Goal: Task Accomplishment & Management: Manage account settings

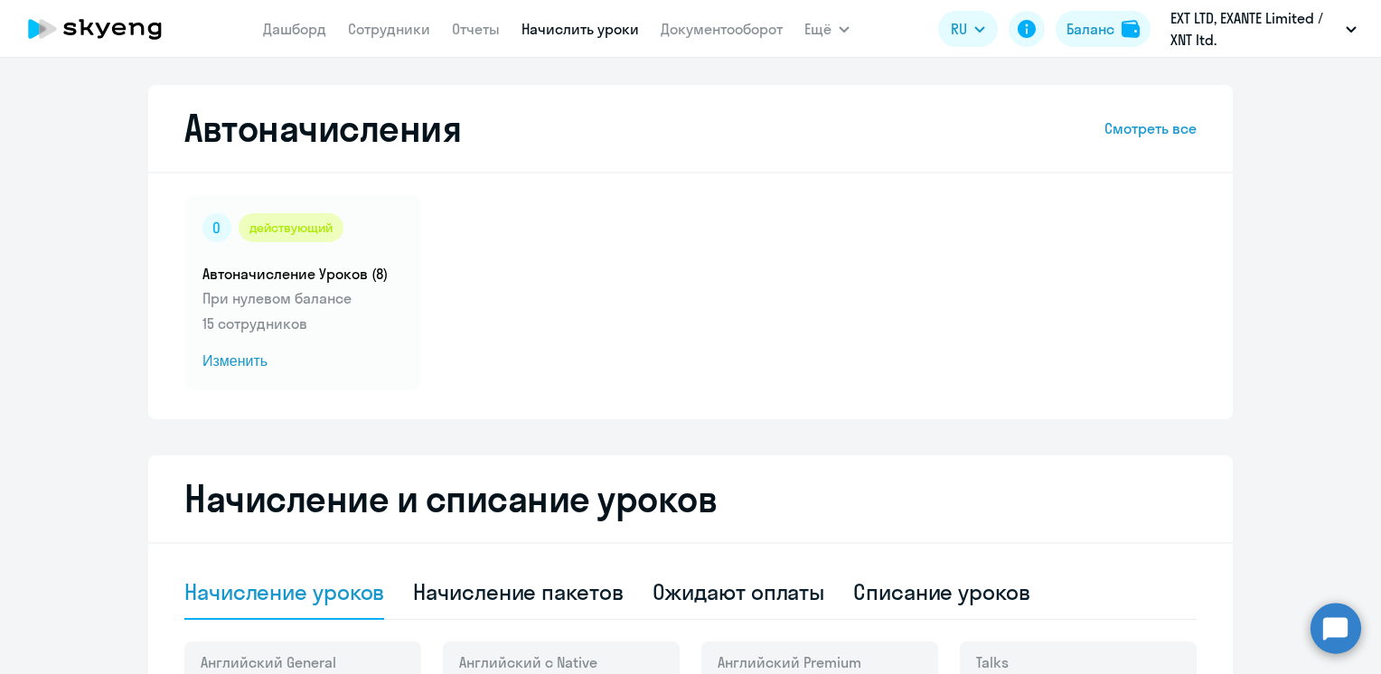
select select "10"
click at [1106, 33] on div "Баланс" at bounding box center [1091, 29] width 48 height 22
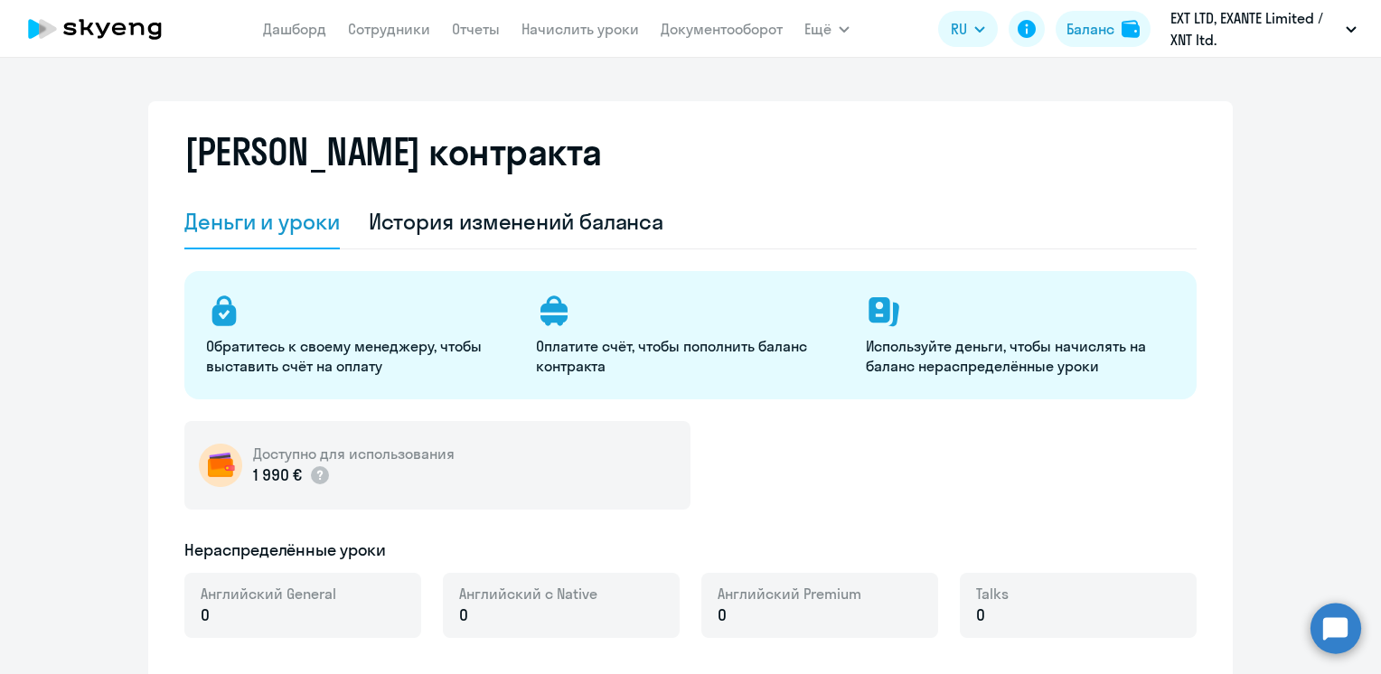
select select "english_adult_not_native_speaker"
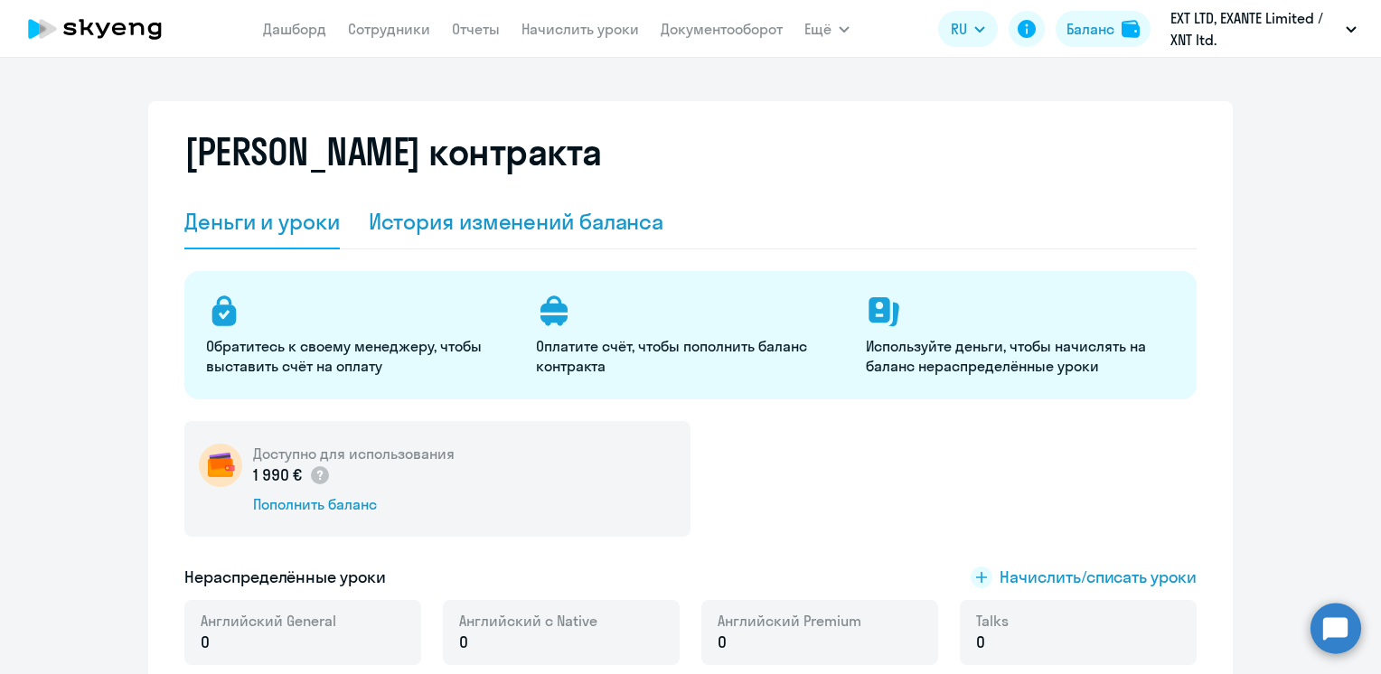
click at [441, 223] on div "История изменений баланса" at bounding box center [517, 221] width 296 height 29
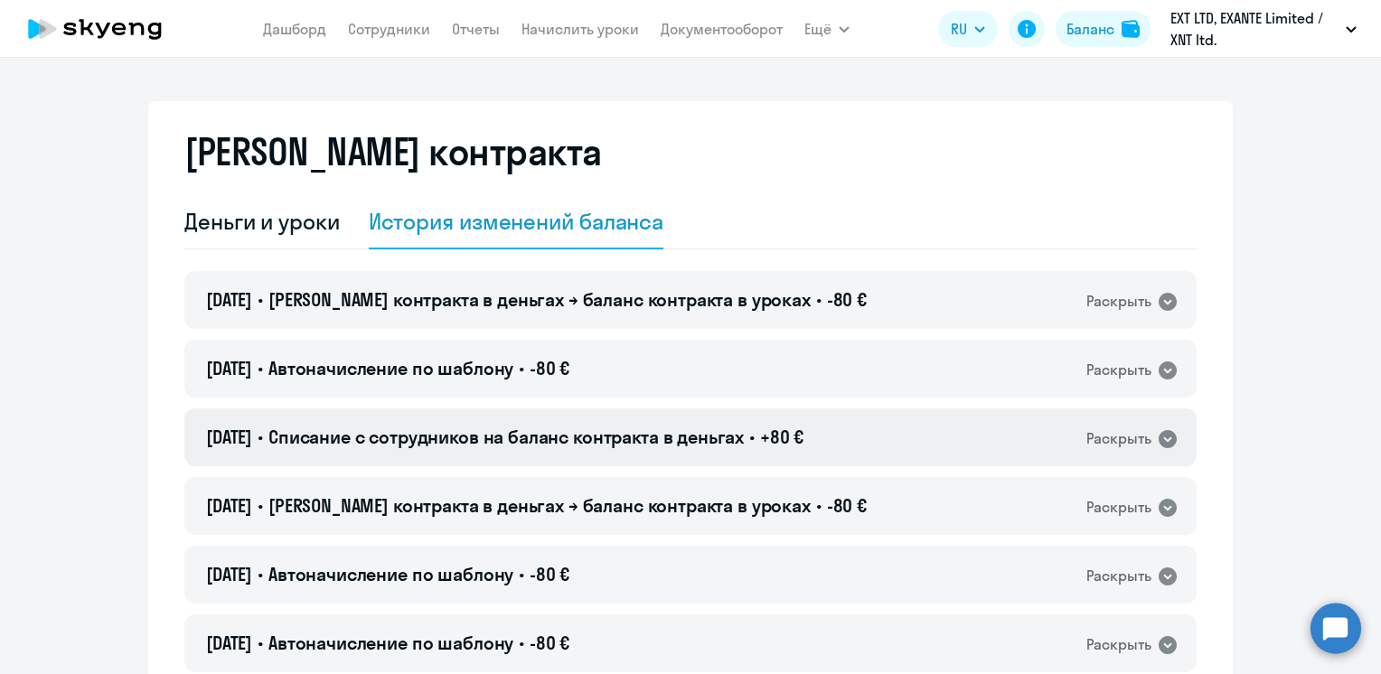
click at [354, 437] on span "Списание с сотрудников на баланс контракта в деньгах" at bounding box center [505, 437] width 475 height 23
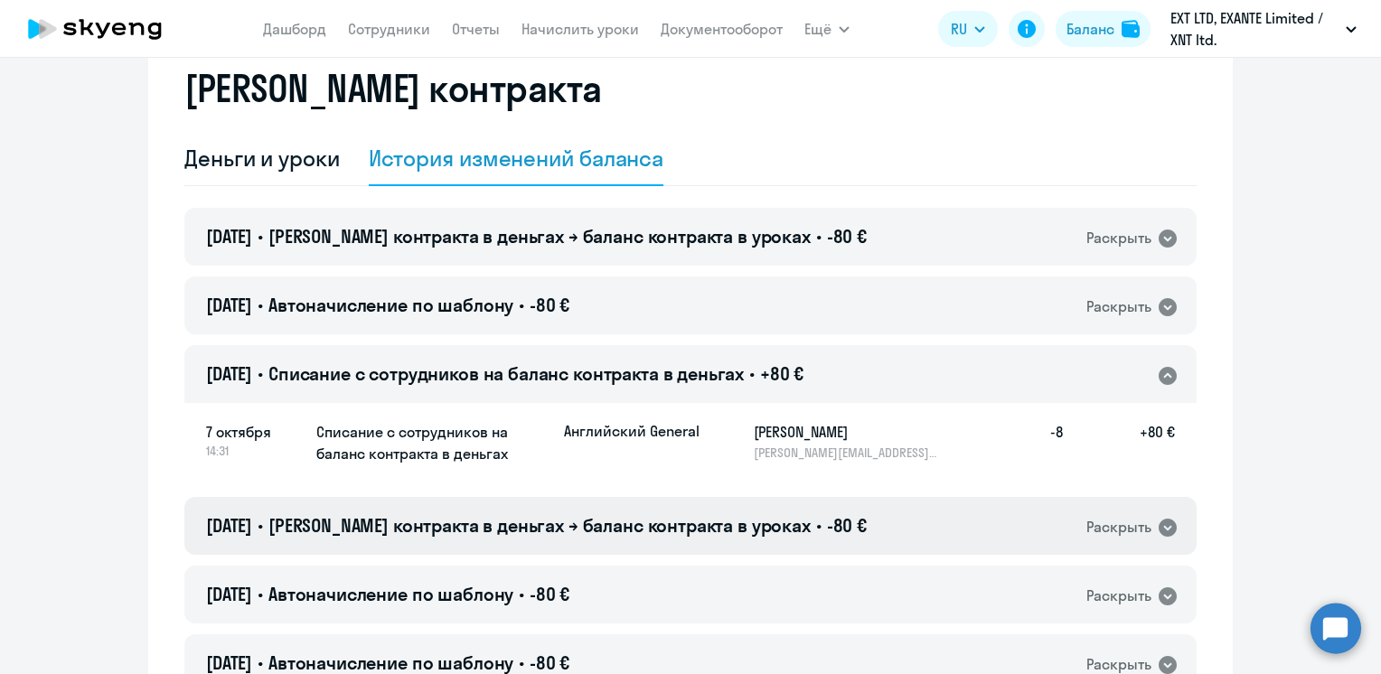
scroll to position [271, 0]
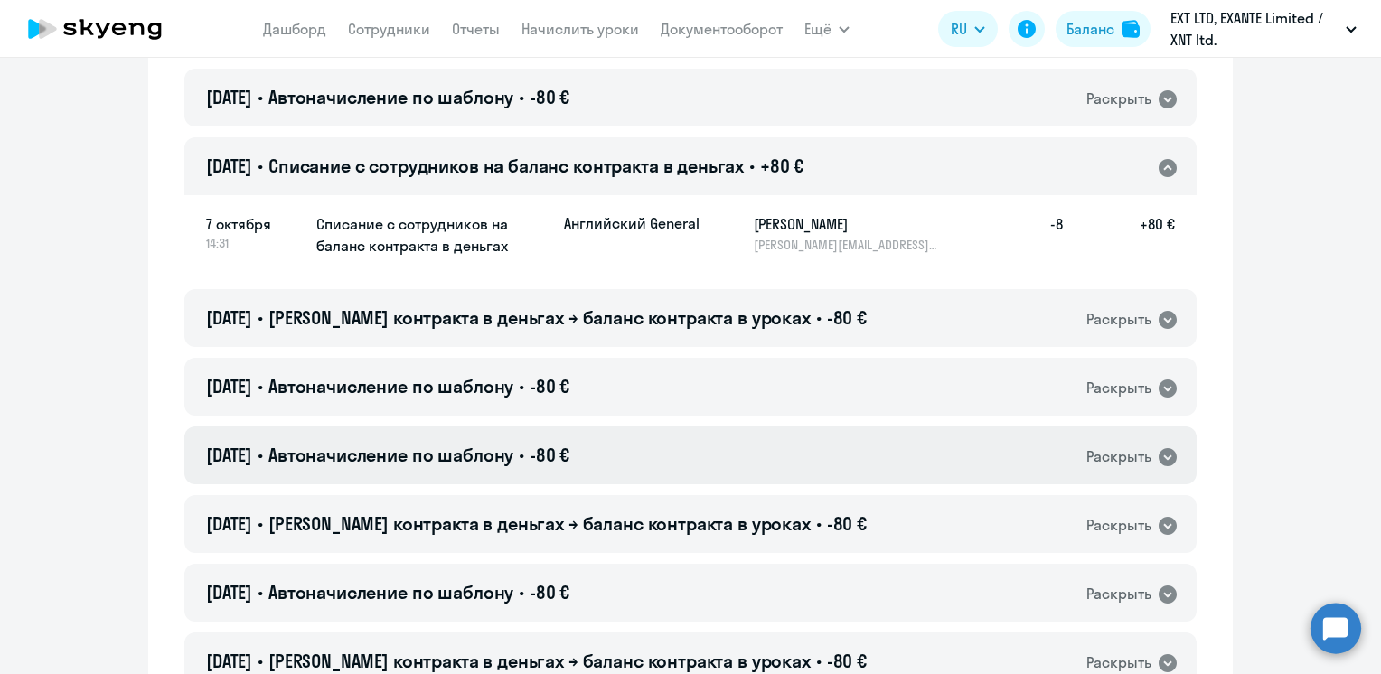
click at [497, 464] on span "Автоначисление по шаблону" at bounding box center [390, 455] width 245 height 23
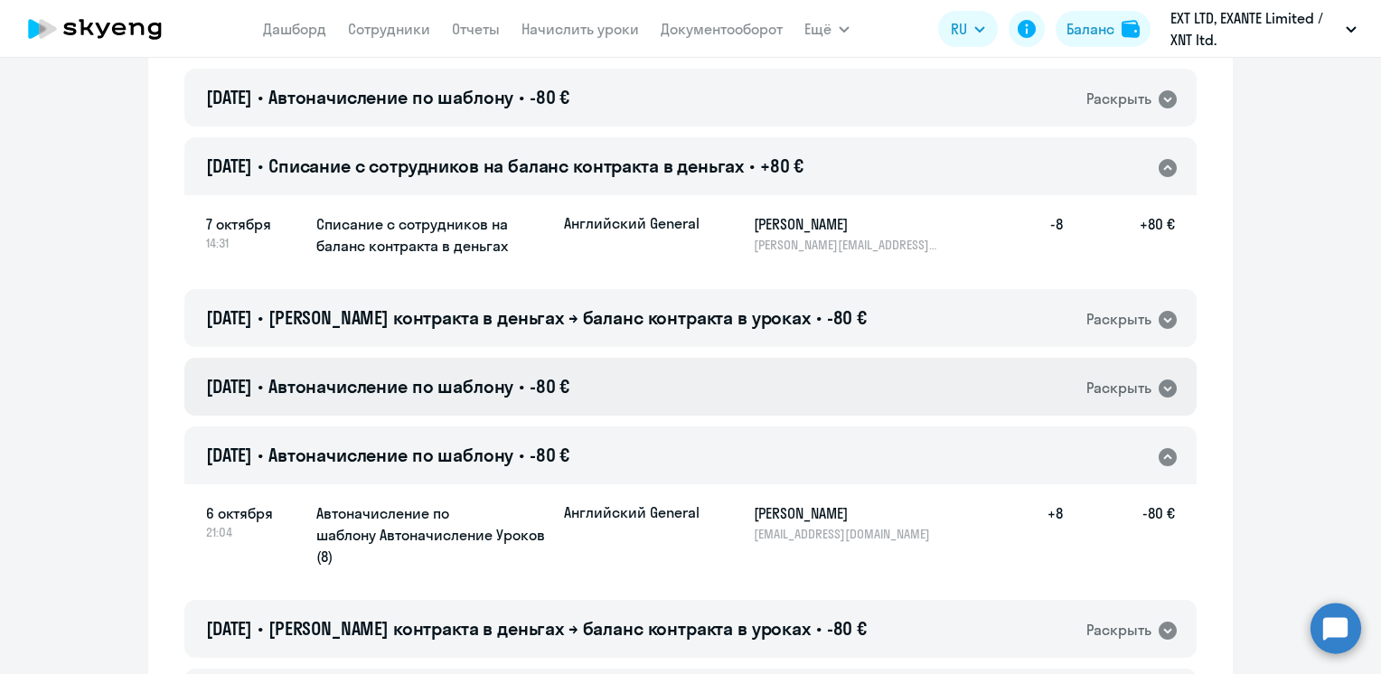
click at [363, 388] on span "Автоначисление по шаблону" at bounding box center [390, 386] width 245 height 23
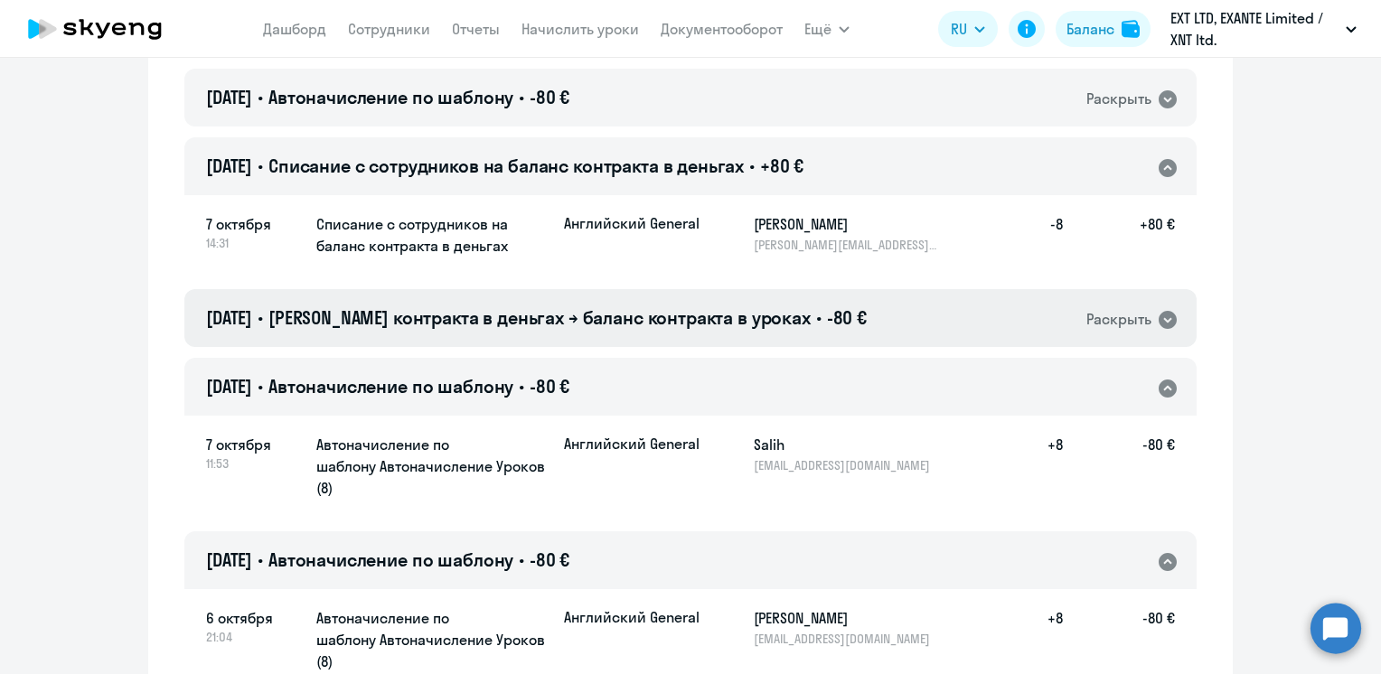
click at [735, 325] on span "[PERSON_NAME] контракта в деньгах → баланс контракта в уроках" at bounding box center [539, 317] width 542 height 23
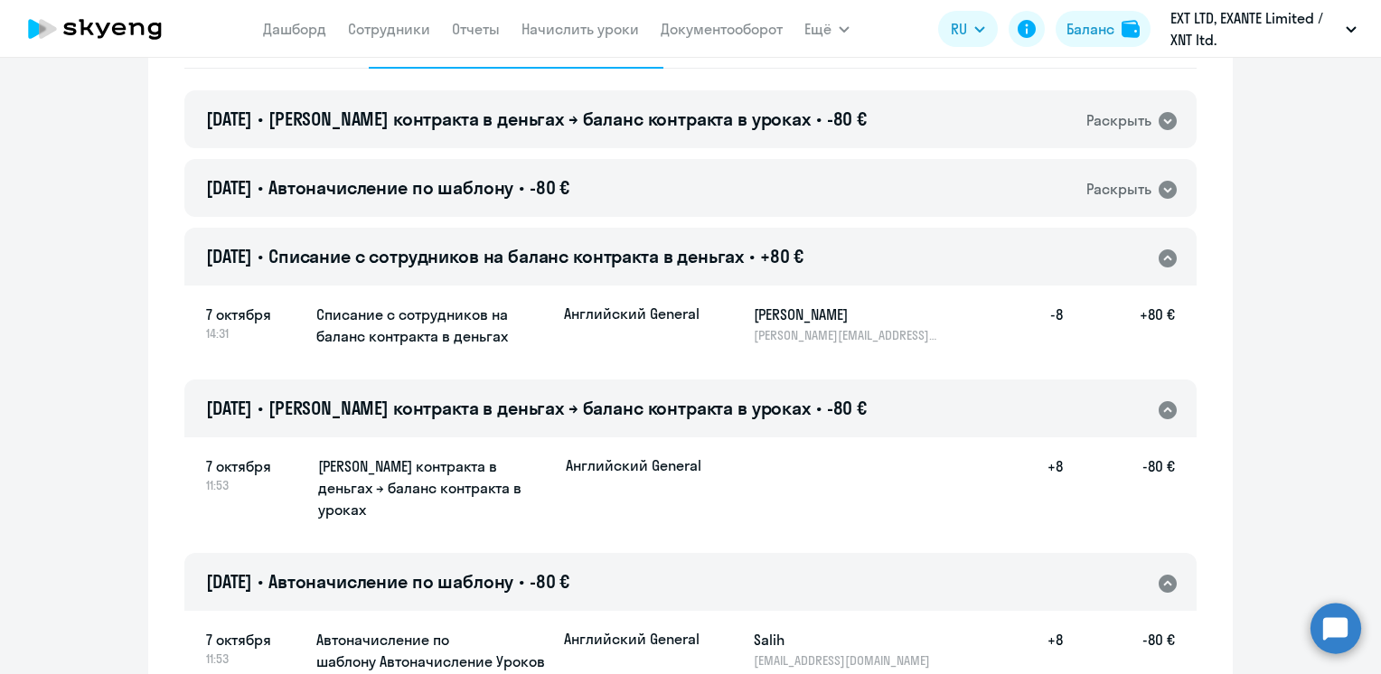
scroll to position [90, 0]
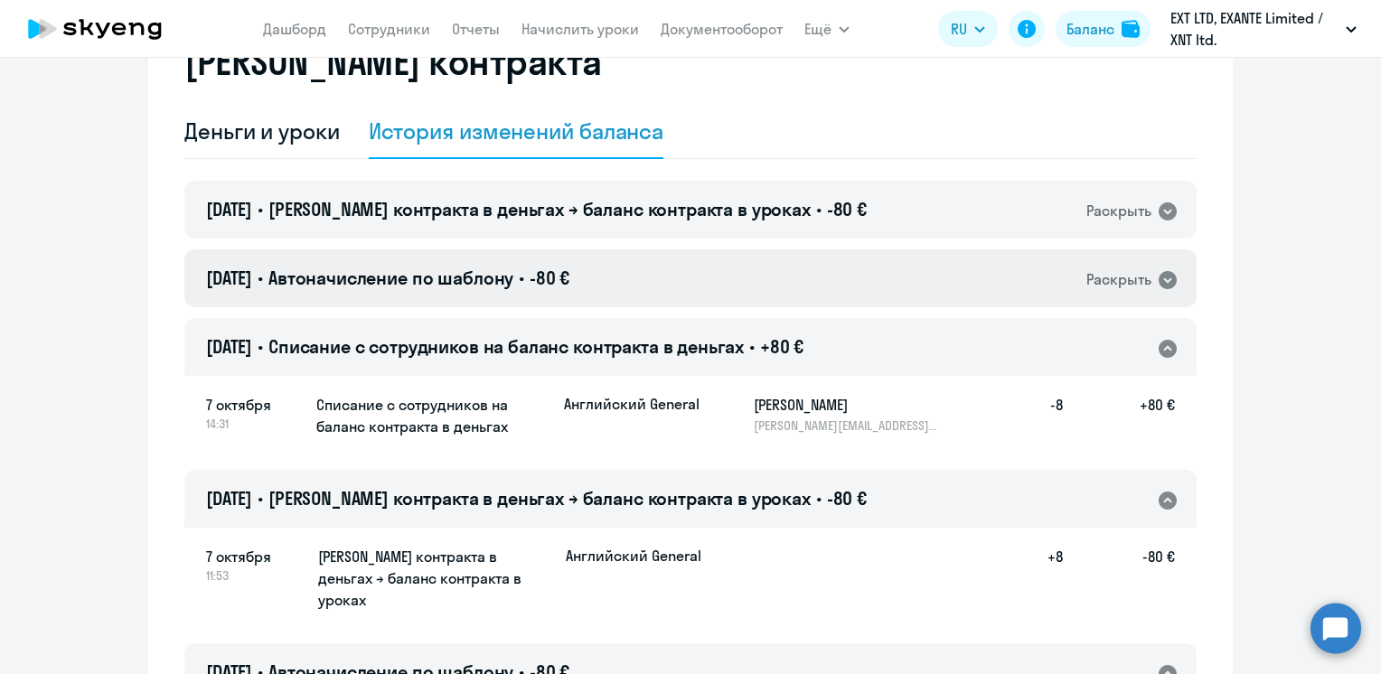
click at [524, 281] on span "•" at bounding box center [521, 278] width 5 height 23
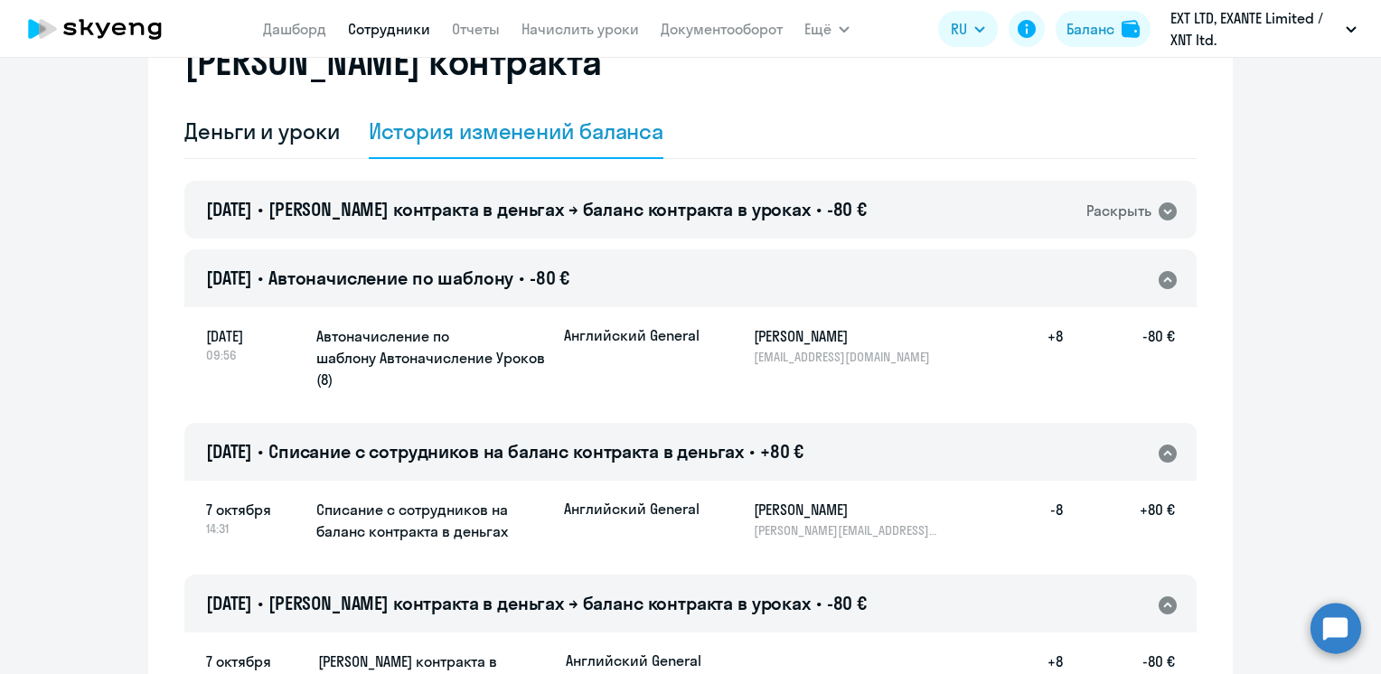
click at [405, 31] on link "Сотрудники" at bounding box center [389, 29] width 82 height 18
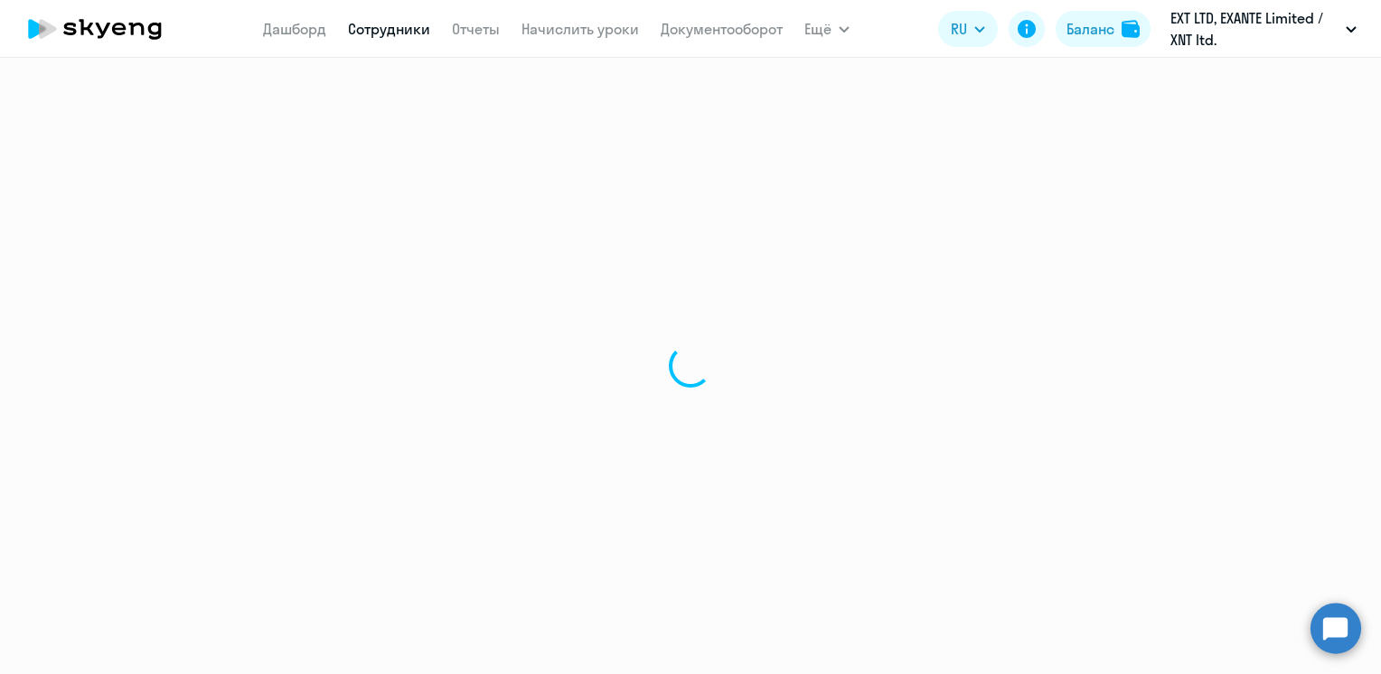
select select "30"
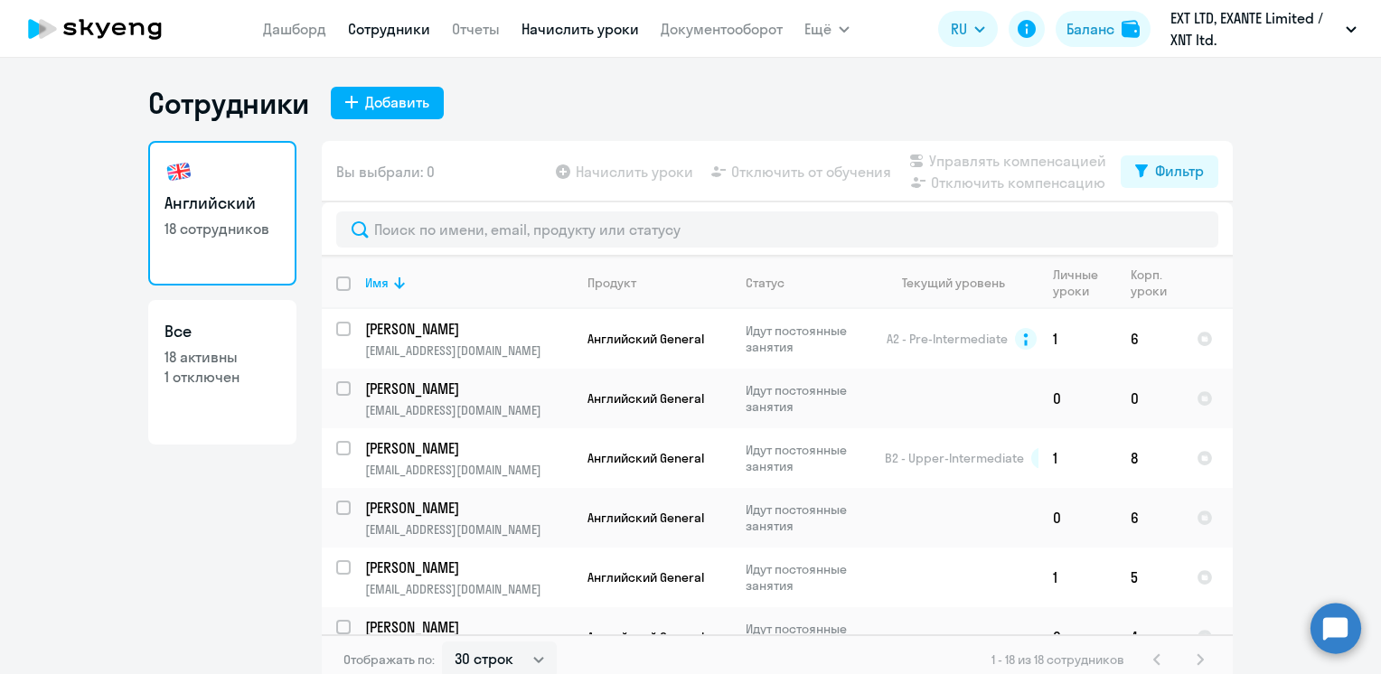
click at [617, 34] on link "Начислить уроки" at bounding box center [580, 29] width 117 height 18
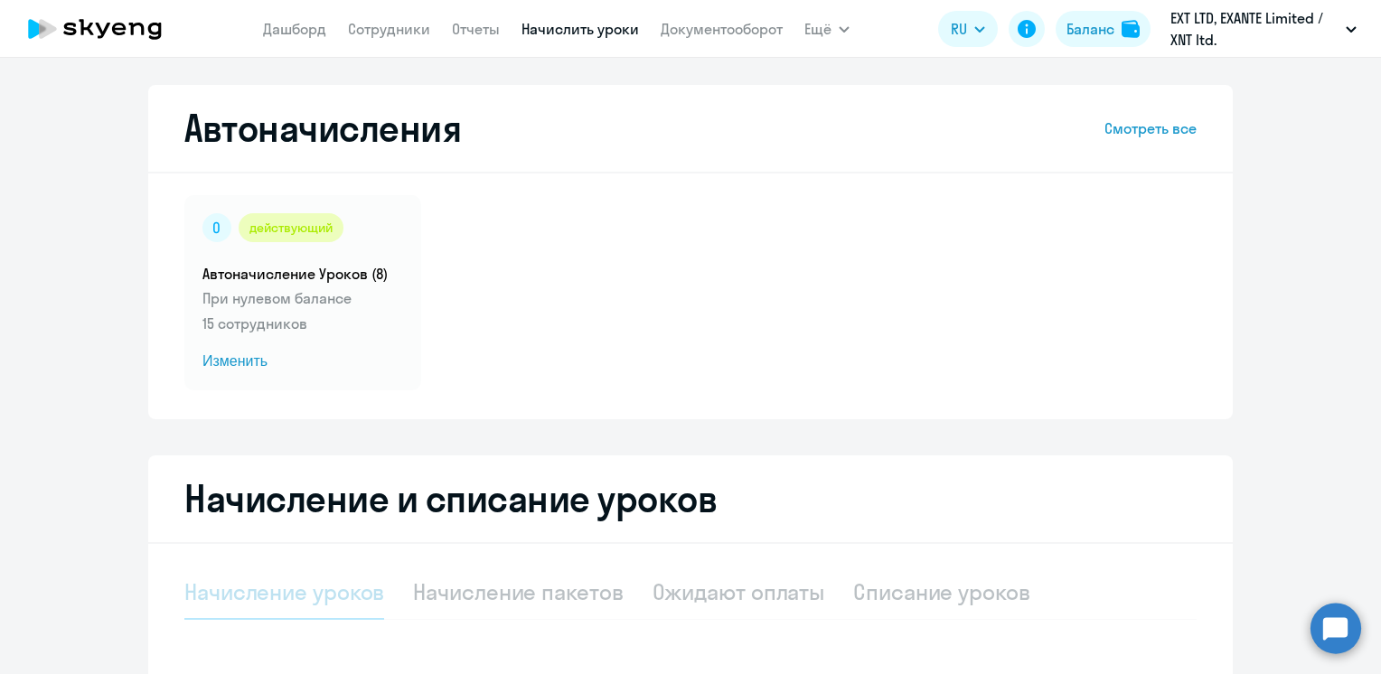
select select "10"
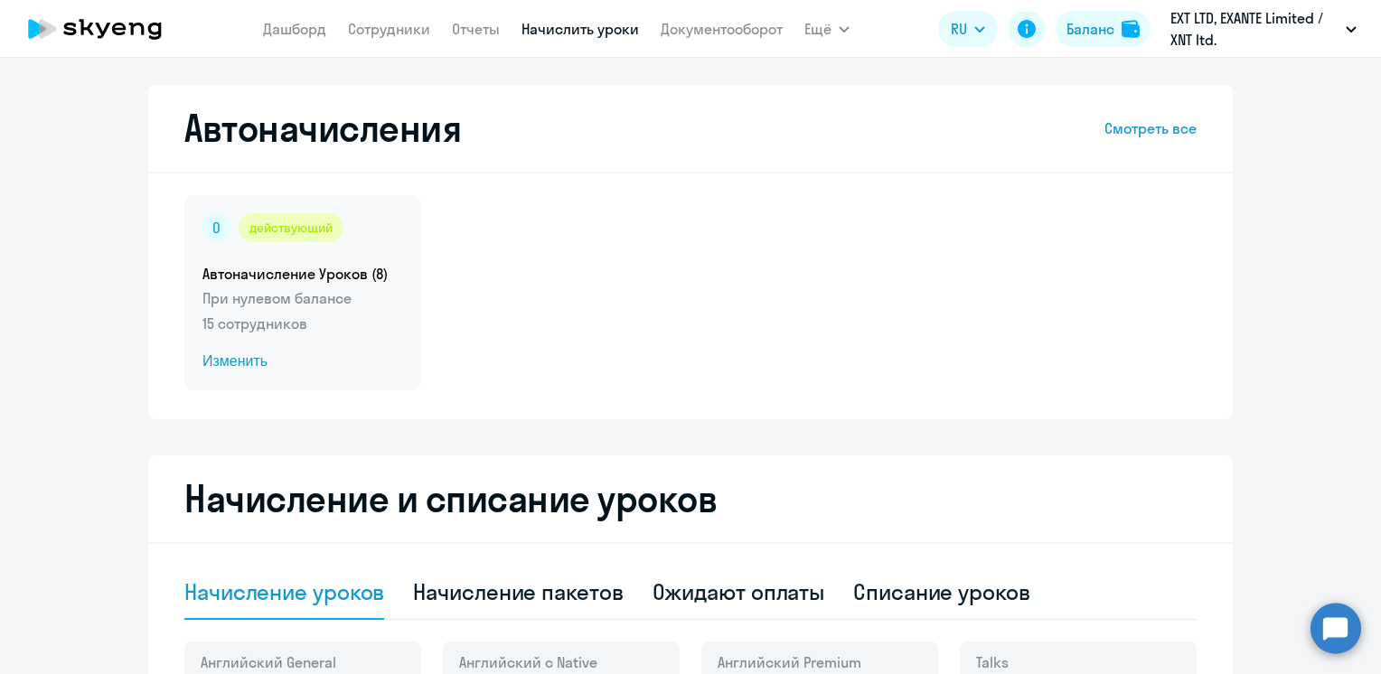
click at [231, 366] on span "Изменить" at bounding box center [302, 362] width 201 height 22
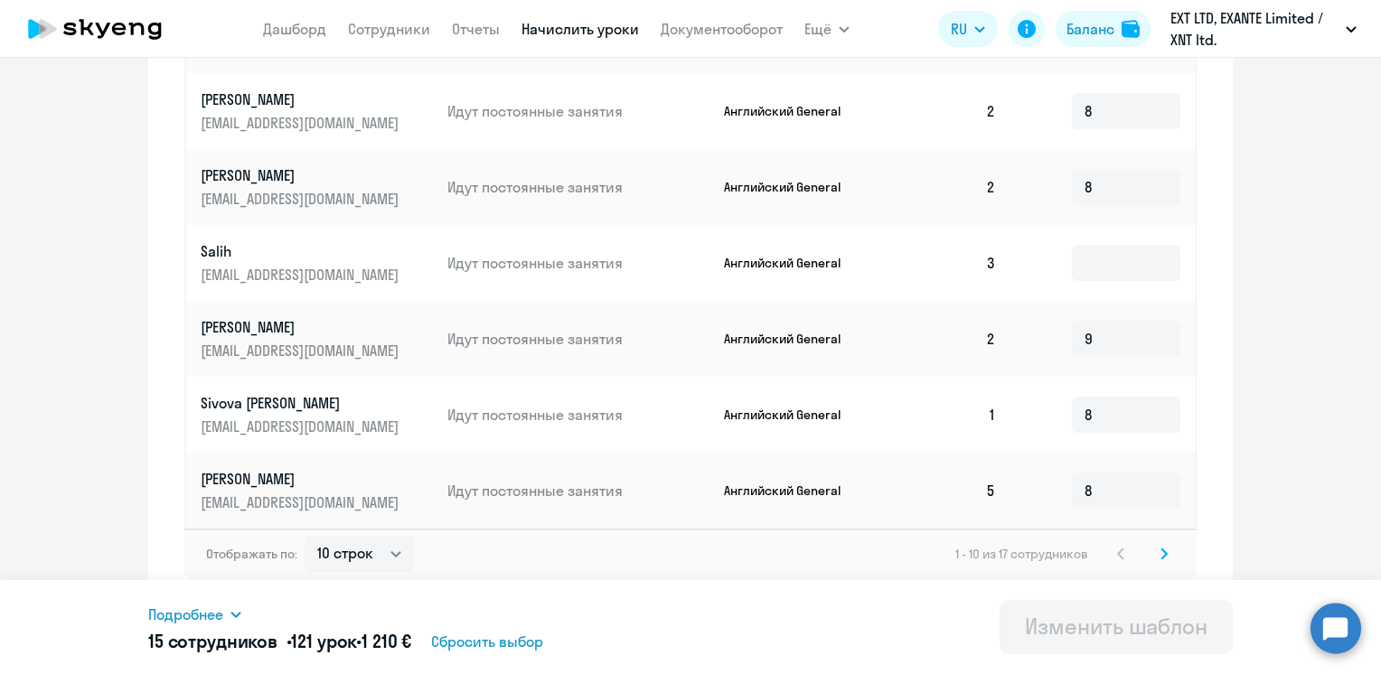
scroll to position [916, 0]
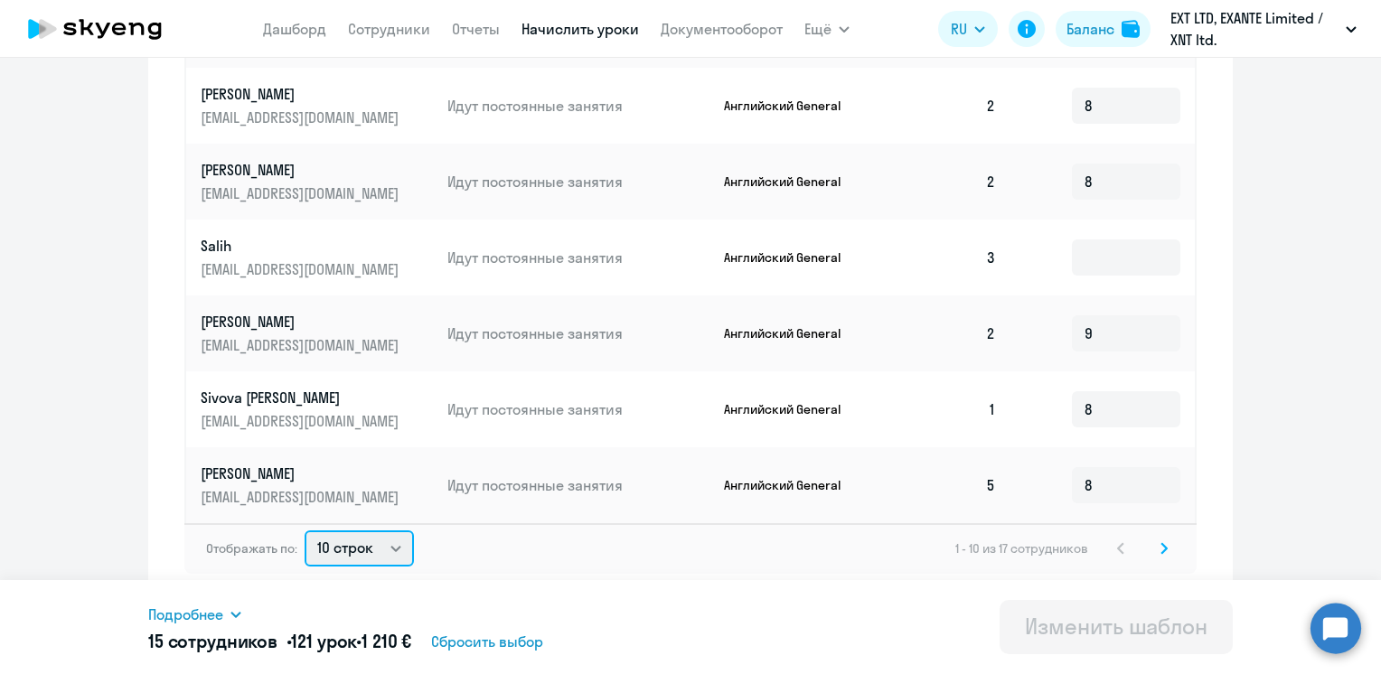
click at [362, 547] on select "10 строк 30 строк 50 строк" at bounding box center [359, 549] width 109 height 36
click at [335, 548] on select "10 строк 30 строк 50 строк" at bounding box center [359, 549] width 109 height 36
click at [331, 647] on span "121 урок" at bounding box center [323, 641] width 65 height 23
drag, startPoint x: 342, startPoint y: 540, endPoint x: 341, endPoint y: 566, distance: 25.3
click at [341, 542] on select "10 строк 30 строк 50 строк" at bounding box center [359, 549] width 109 height 36
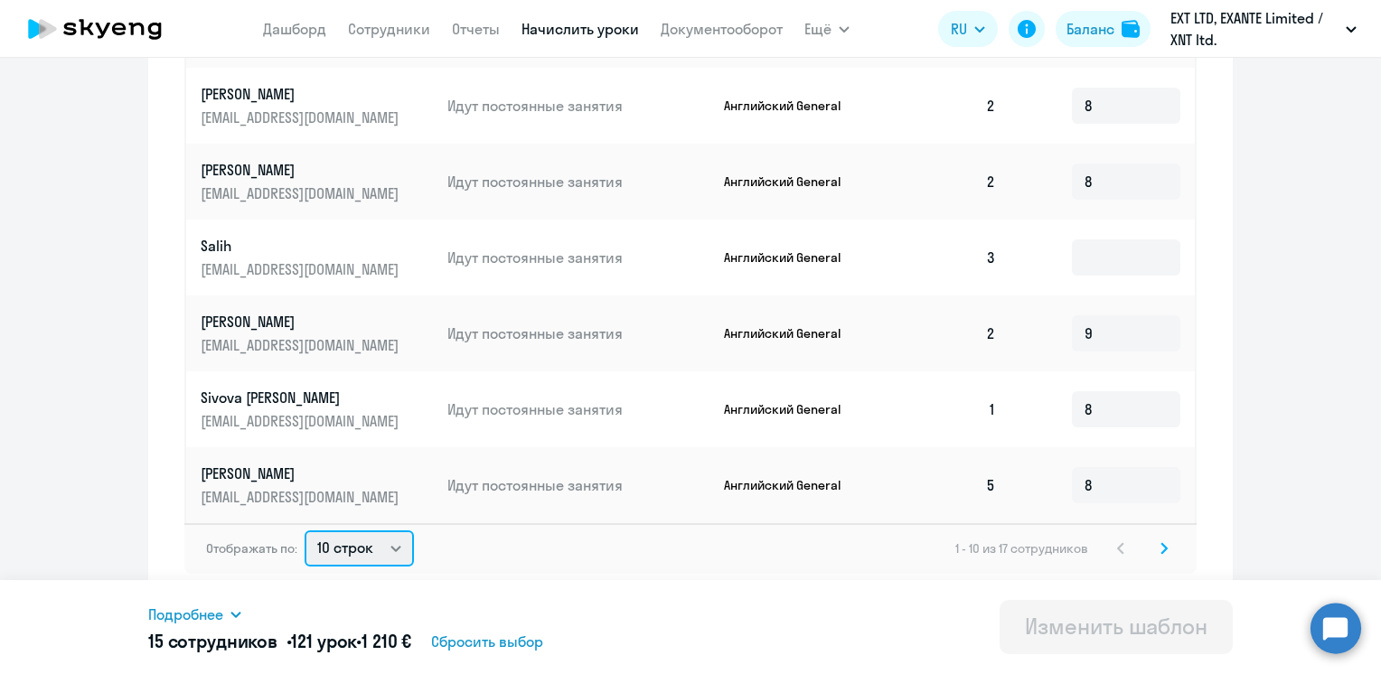
select select "50"
click at [305, 531] on select "10 строк 30 строк 50 строк" at bounding box center [359, 549] width 109 height 36
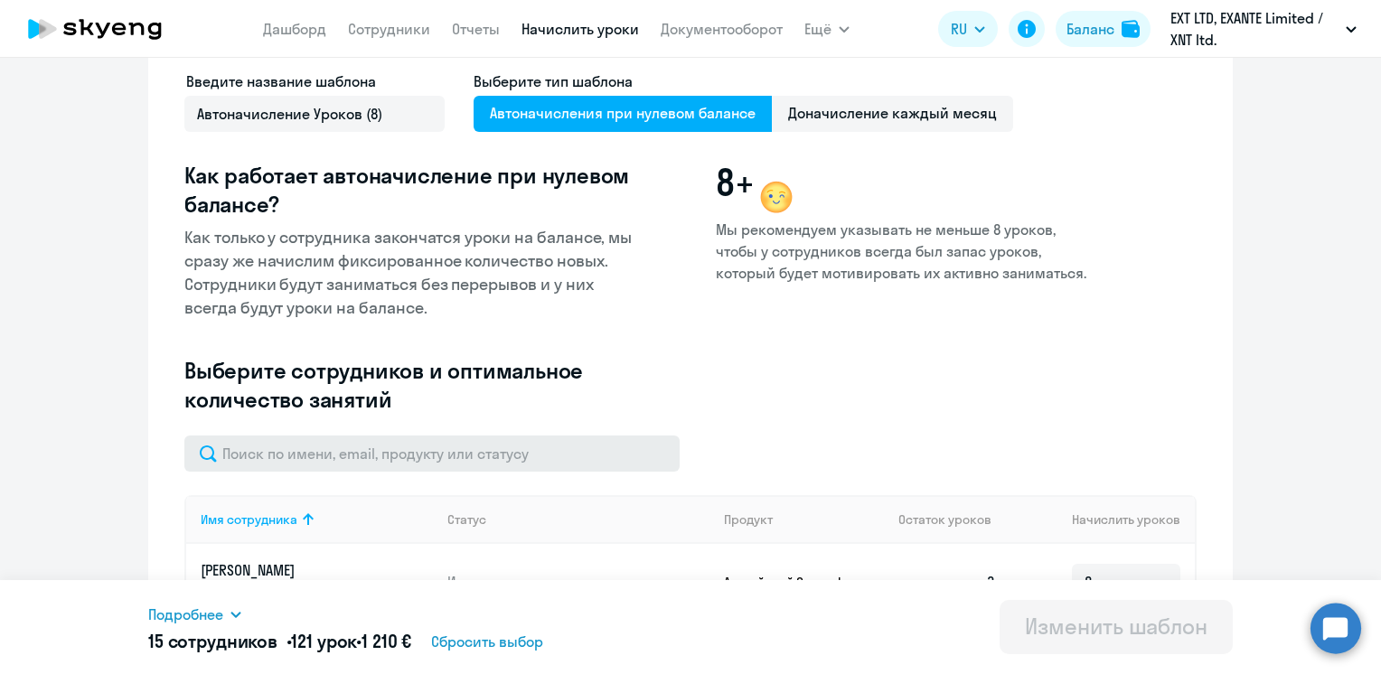
scroll to position [0, 0]
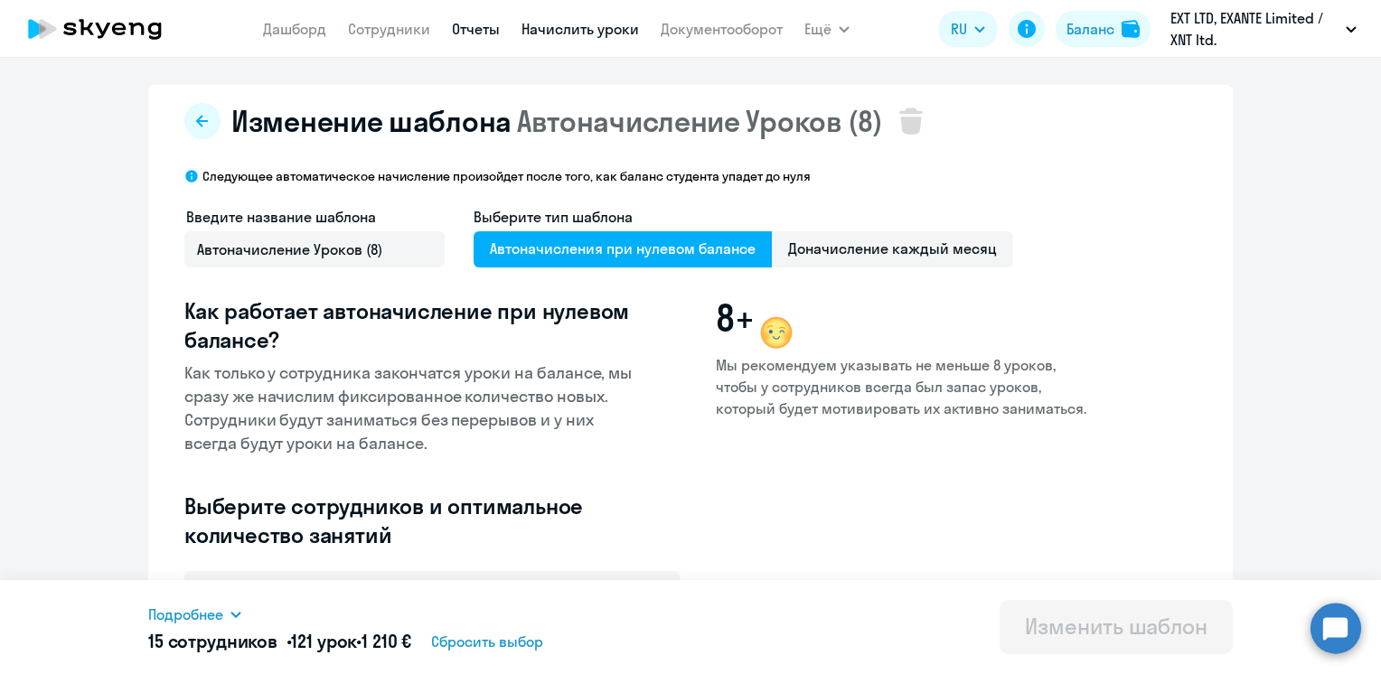
click at [466, 27] on link "Отчеты" at bounding box center [476, 29] width 48 height 18
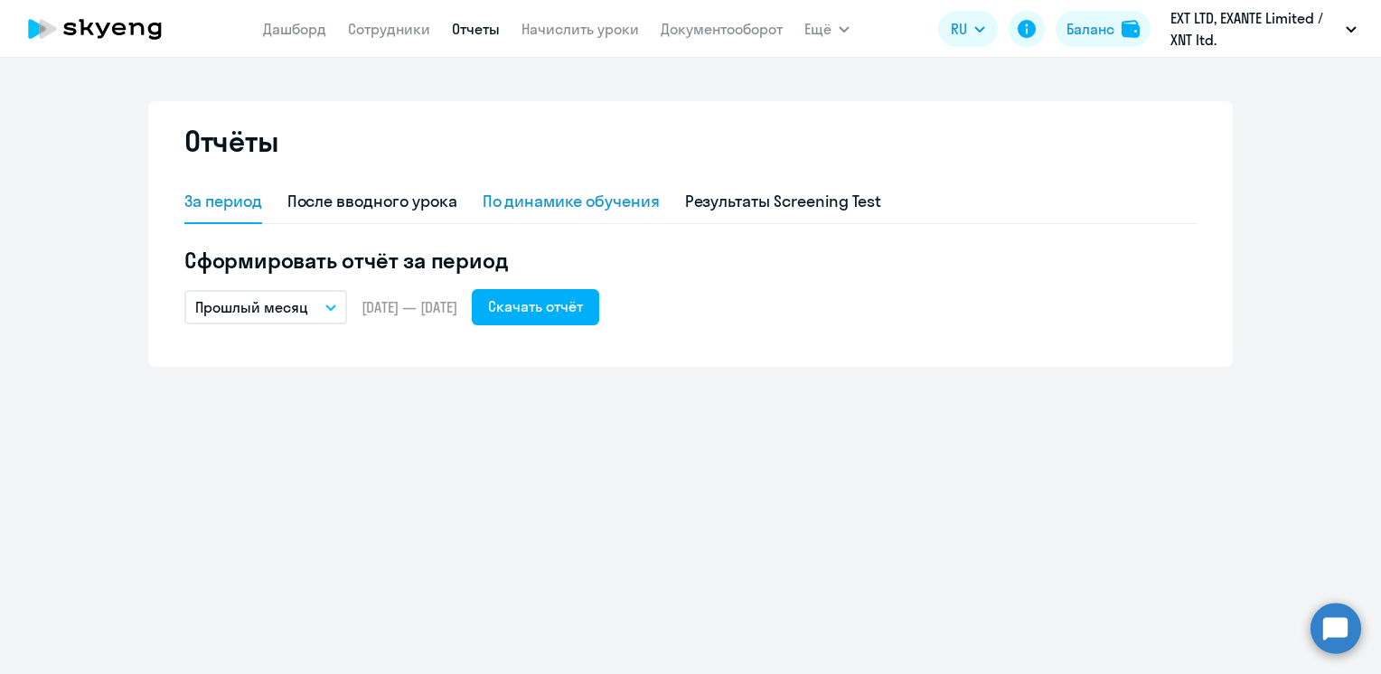
click at [550, 198] on div "По динамике обучения" at bounding box center [571, 201] width 177 height 23
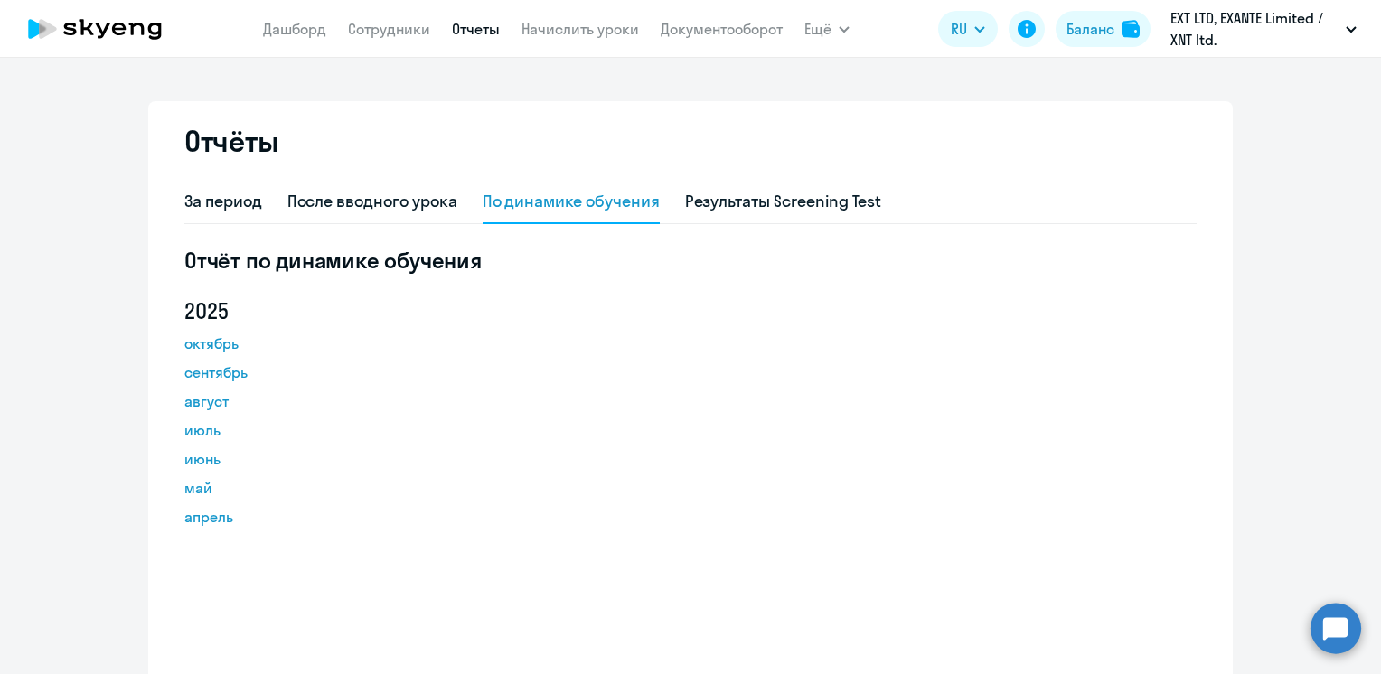
click at [207, 371] on link "сентябрь" at bounding box center [265, 373] width 163 height 22
